Goal: Transaction & Acquisition: Purchase product/service

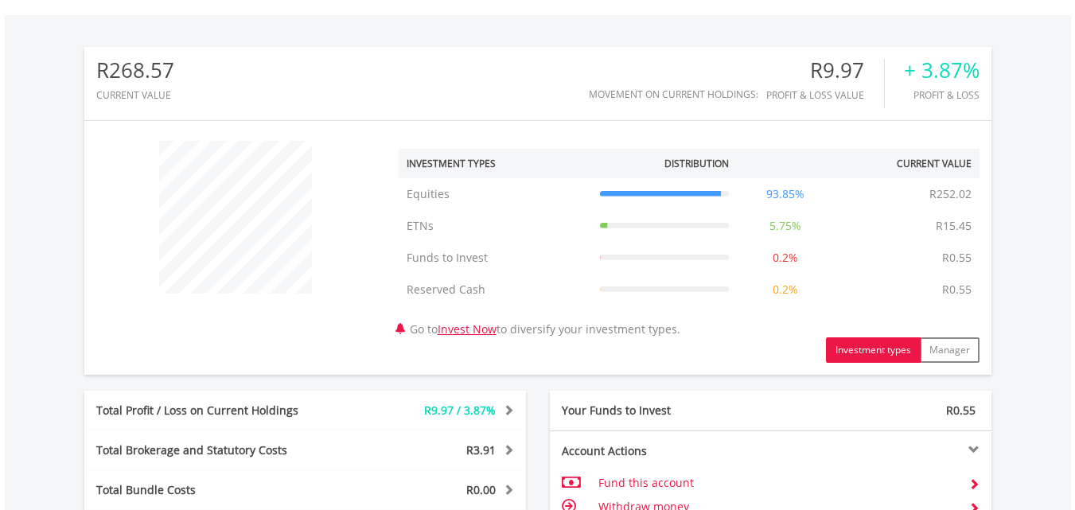
scroll to position [716, 0]
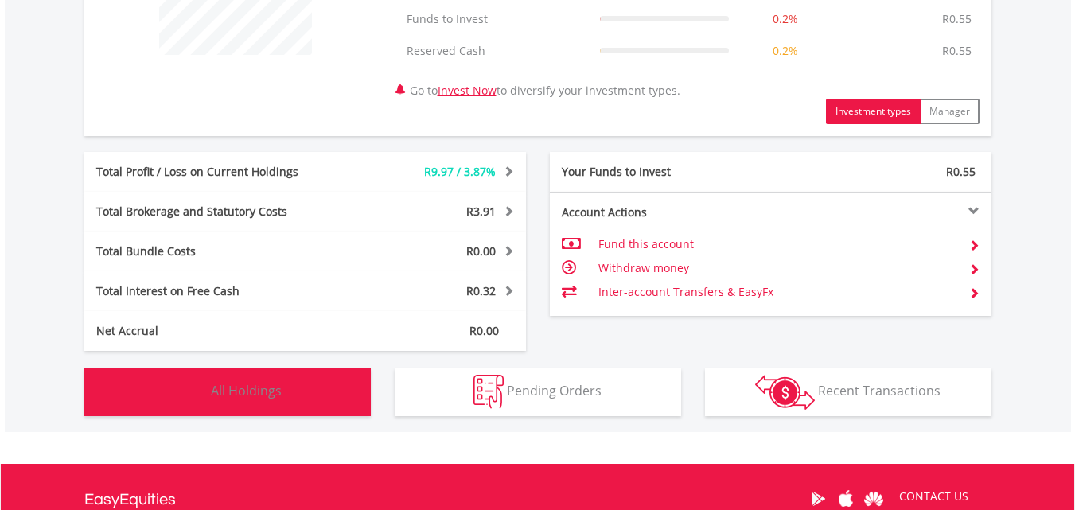
click at [201, 387] on img "button" at bounding box center [190, 392] width 34 height 34
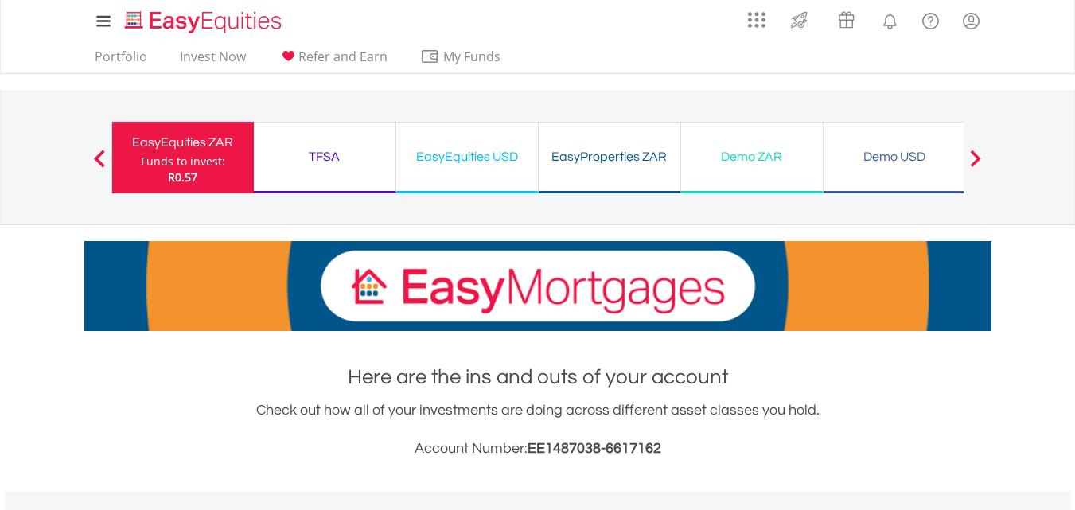
scroll to position [0, 0]
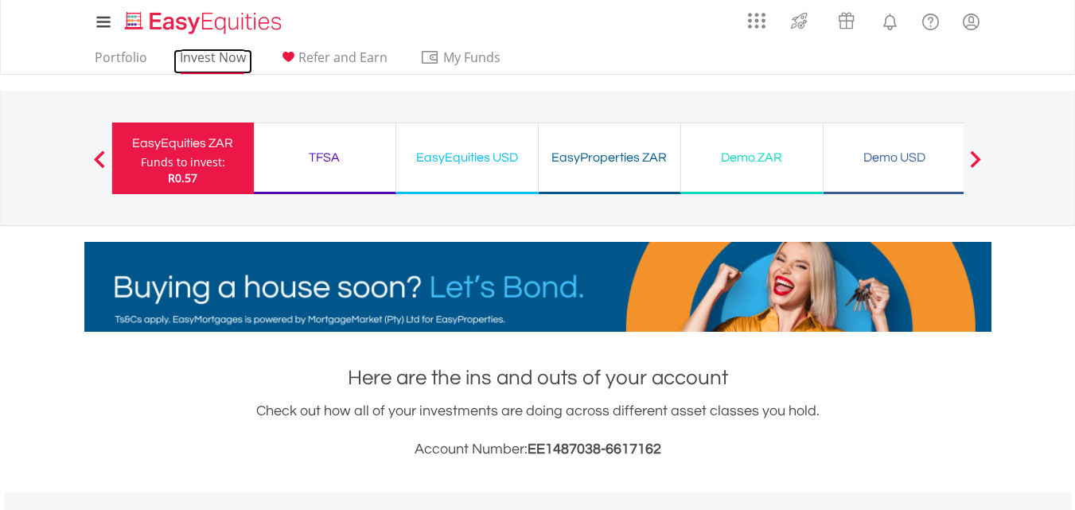
click at [226, 62] on link "Invest Now" at bounding box center [212, 61] width 79 height 25
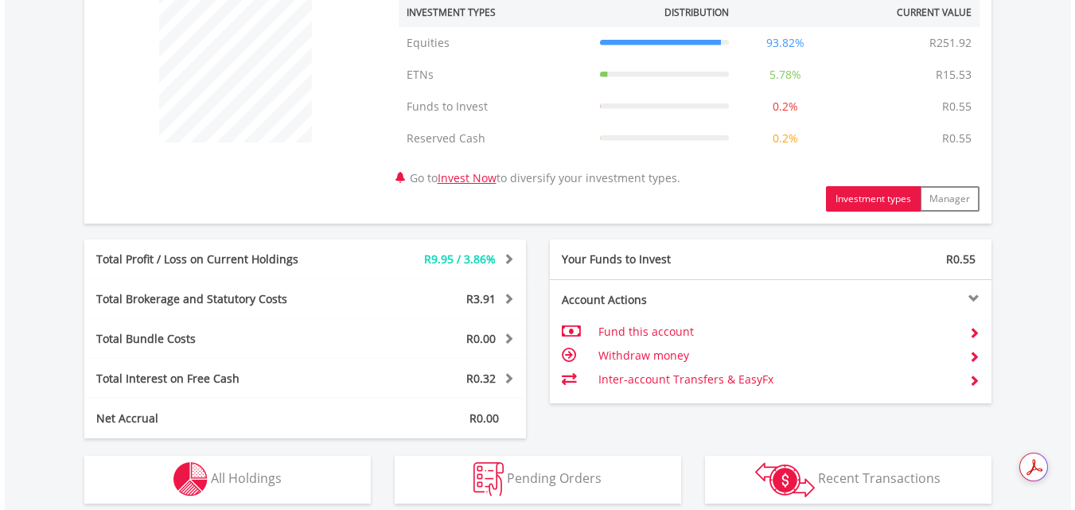
scroll to position [716, 0]
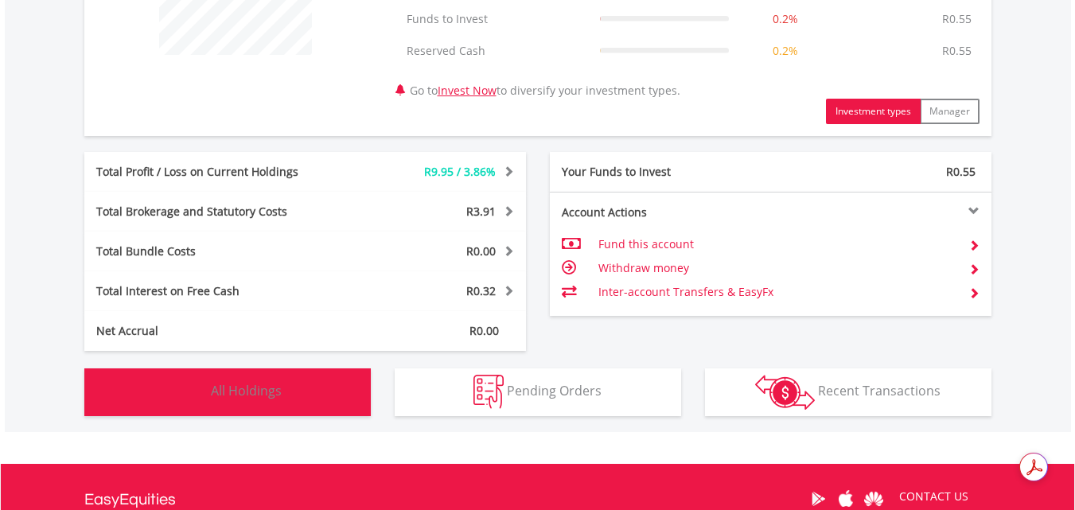
click at [188, 391] on img "button" at bounding box center [190, 392] width 34 height 34
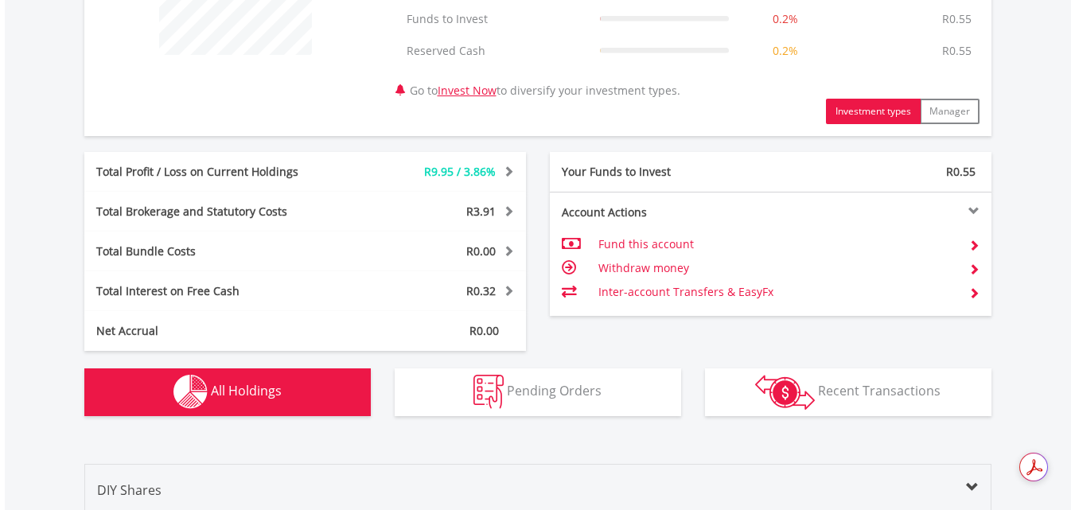
scroll to position [1180, 0]
